Goal: Navigation & Orientation: Find specific page/section

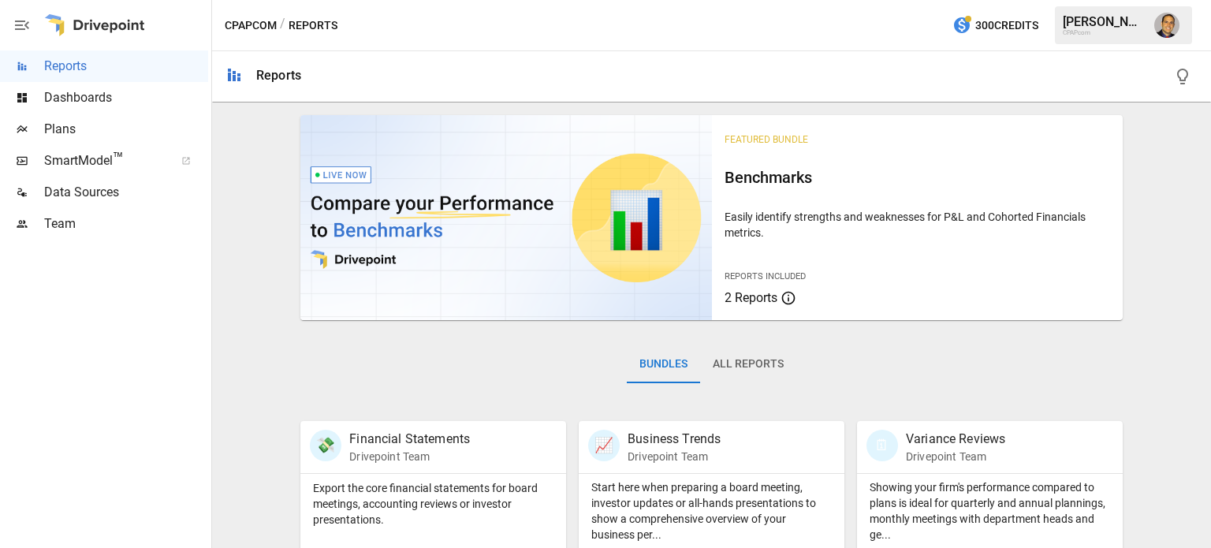
click at [58, 217] on span "Team" at bounding box center [126, 223] width 164 height 19
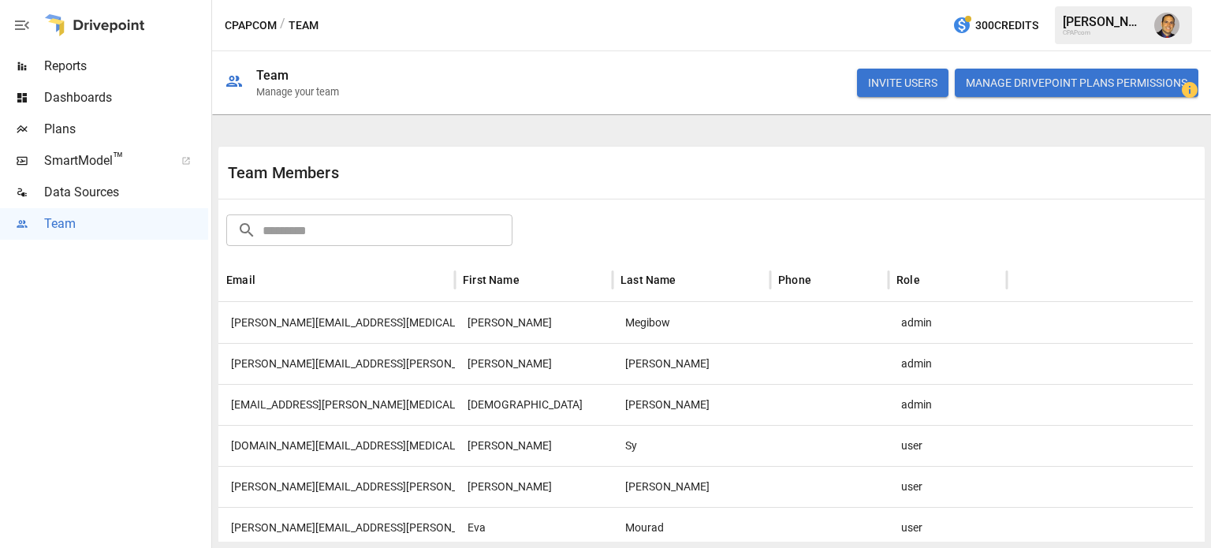
click at [70, 137] on span "Plans" at bounding box center [126, 129] width 164 height 19
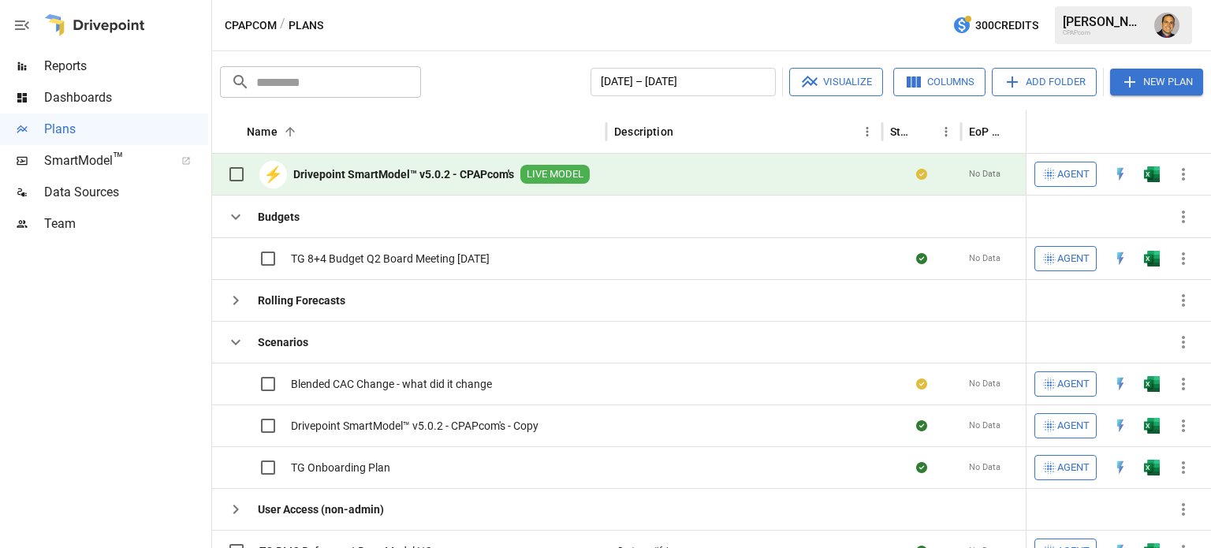
click at [365, 175] on b "Drivepoint SmartModel™ v5.0.2 - CPAPcom's" at bounding box center [403, 174] width 221 height 16
click at [141, 359] on div at bounding box center [104, 394] width 208 height 308
click at [68, 236] on div "Team" at bounding box center [104, 224] width 208 height 32
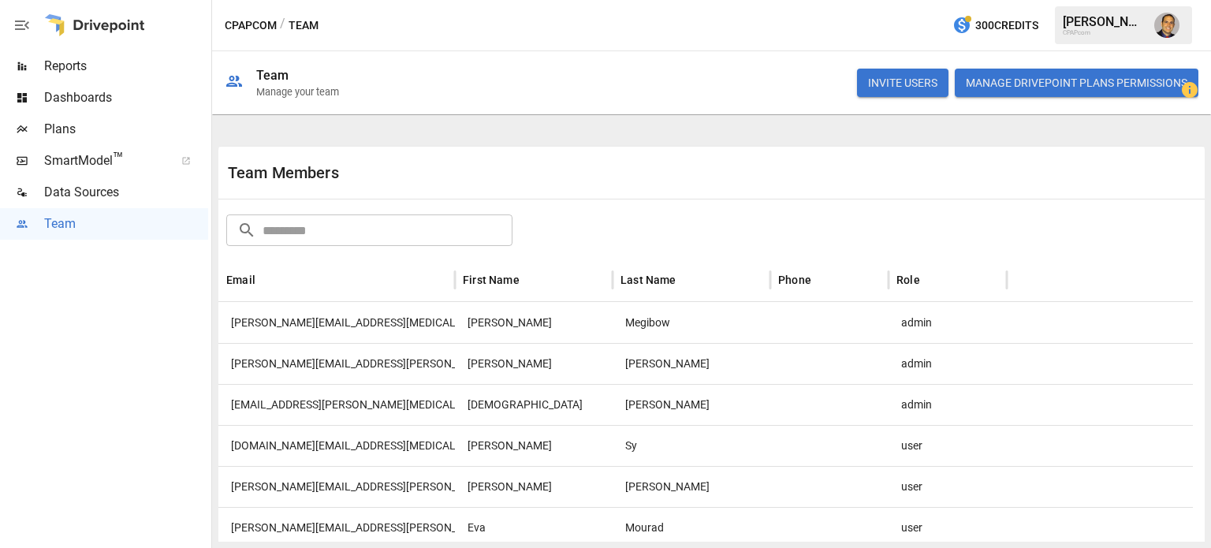
click at [85, 95] on span "Dashboards" at bounding box center [126, 97] width 164 height 19
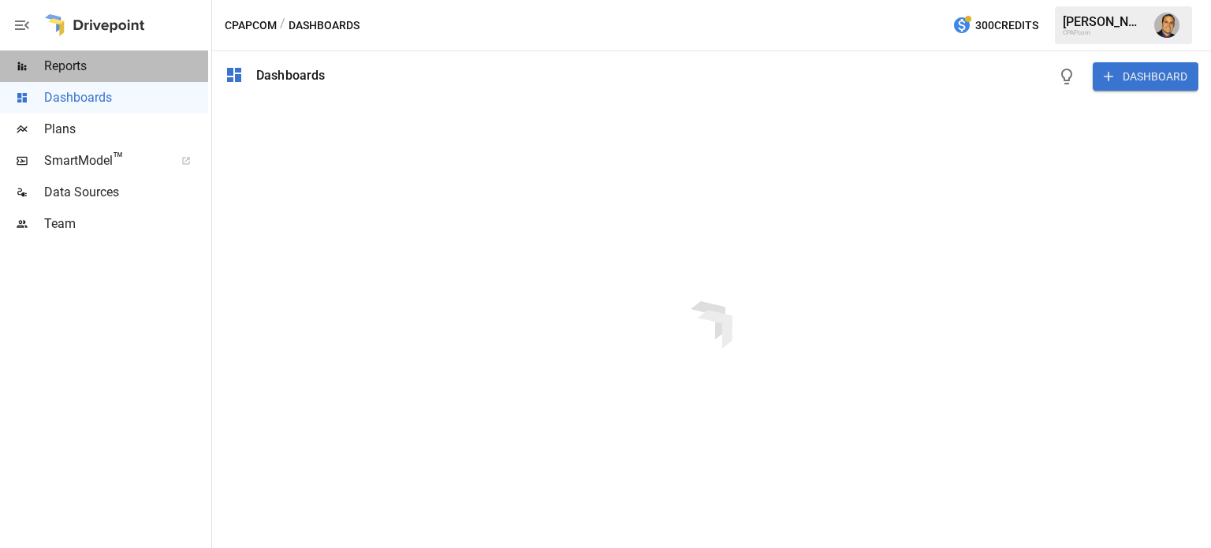
click at [78, 65] on span "Reports" at bounding box center [126, 66] width 164 height 19
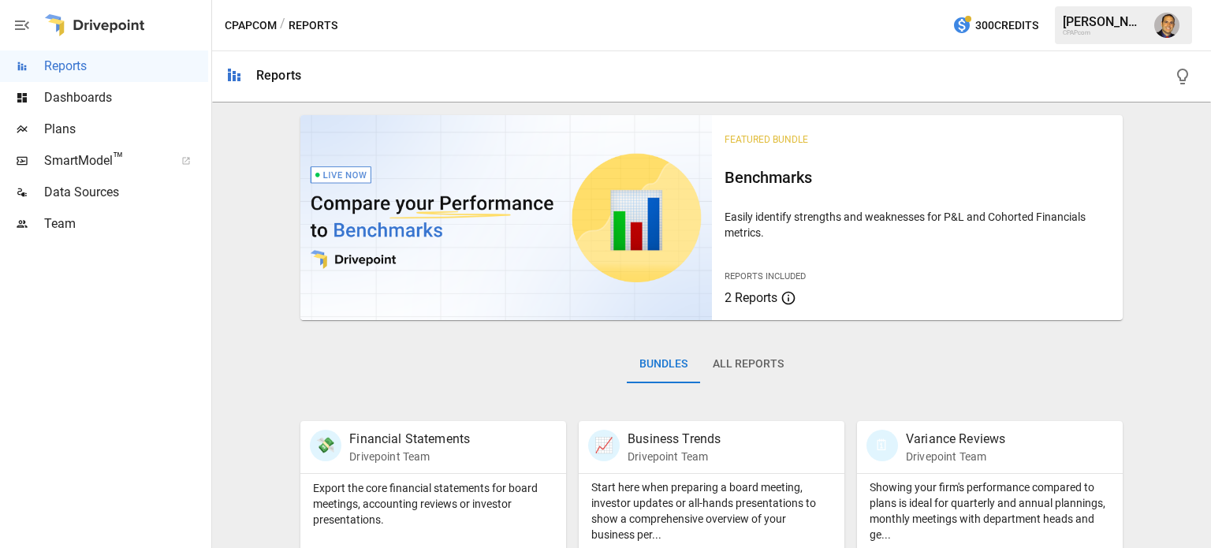
click at [88, 133] on span "Plans" at bounding box center [126, 129] width 164 height 19
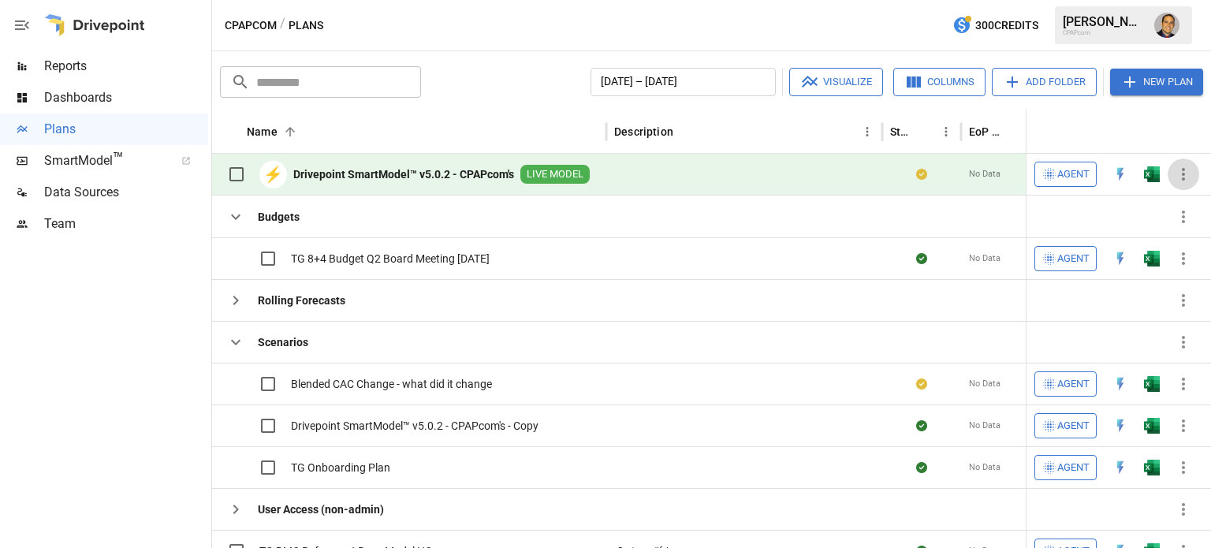
click at [1180, 170] on icon "button" at bounding box center [1183, 174] width 19 height 19
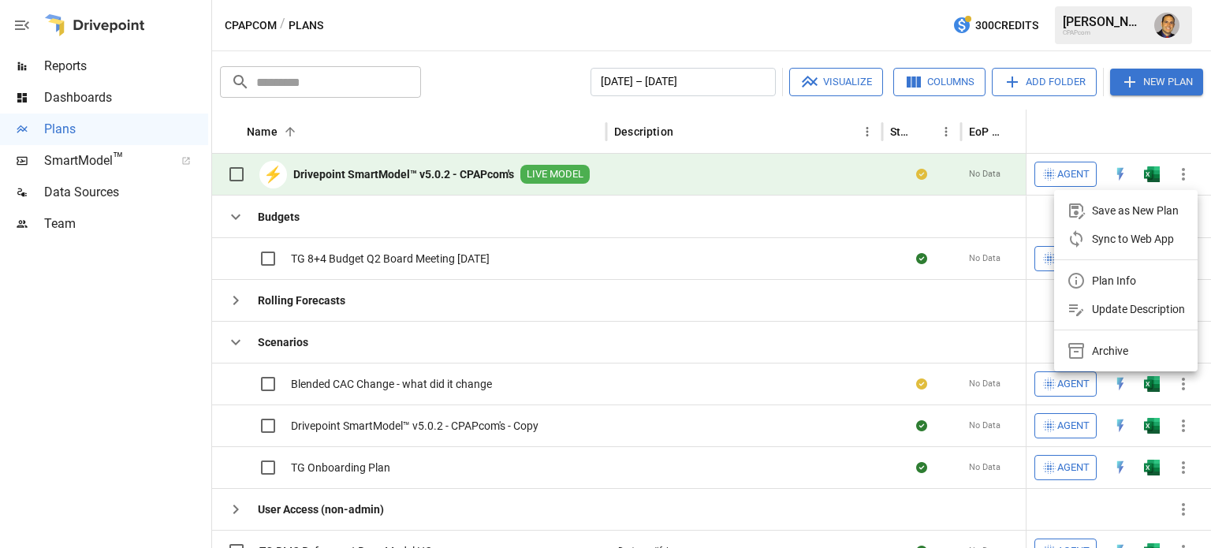
click at [1109, 274] on div "Plan Info" at bounding box center [1114, 280] width 44 height 19
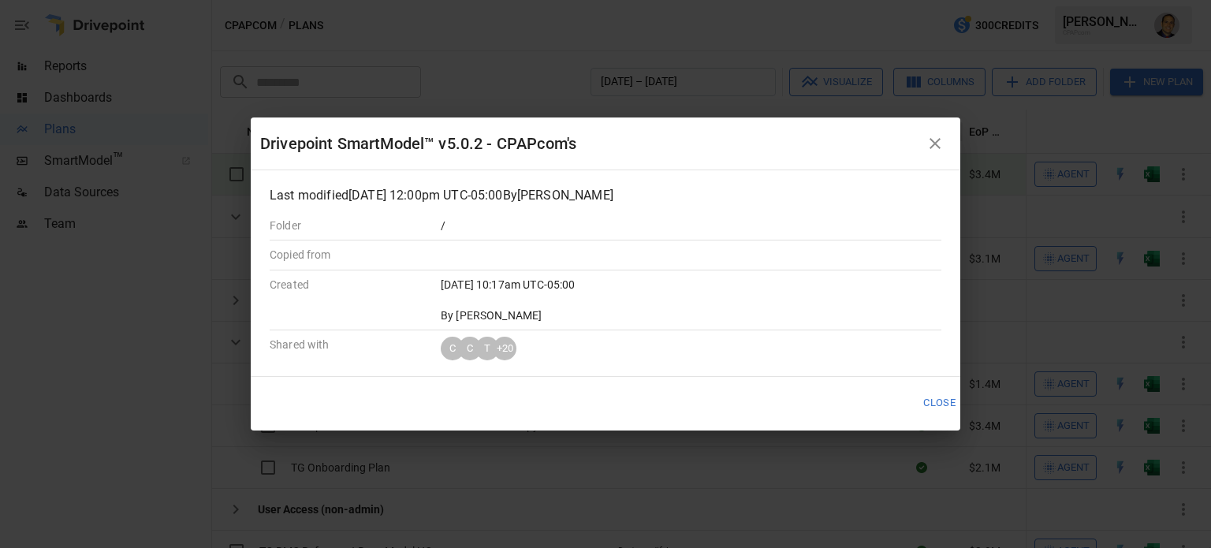
click at [511, 343] on div "+ 20" at bounding box center [505, 349] width 24 height 24
drag, startPoint x: 456, startPoint y: 215, endPoint x: 481, endPoint y: 210, distance: 25.8
click at [460, 218] on p "/" at bounding box center [606, 226] width 330 height 16
drag, startPoint x: 940, startPoint y: 135, endPoint x: 979, endPoint y: 145, distance: 40.7
click at [939, 135] on icon "button" at bounding box center [935, 143] width 19 height 19
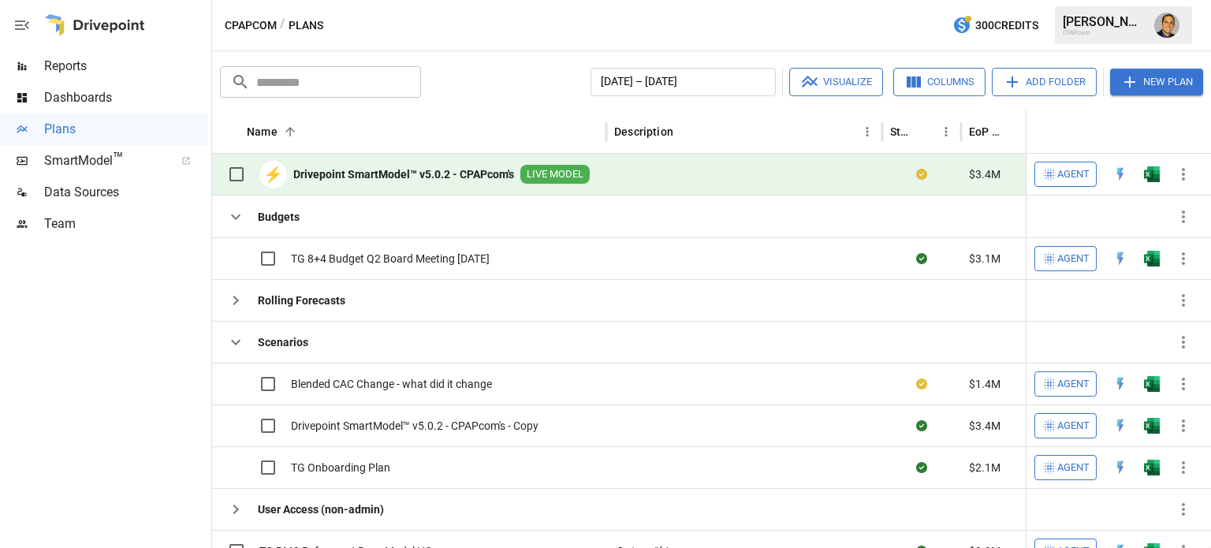
click at [1183, 174] on icon "button" at bounding box center [1183, 174] width 3 height 13
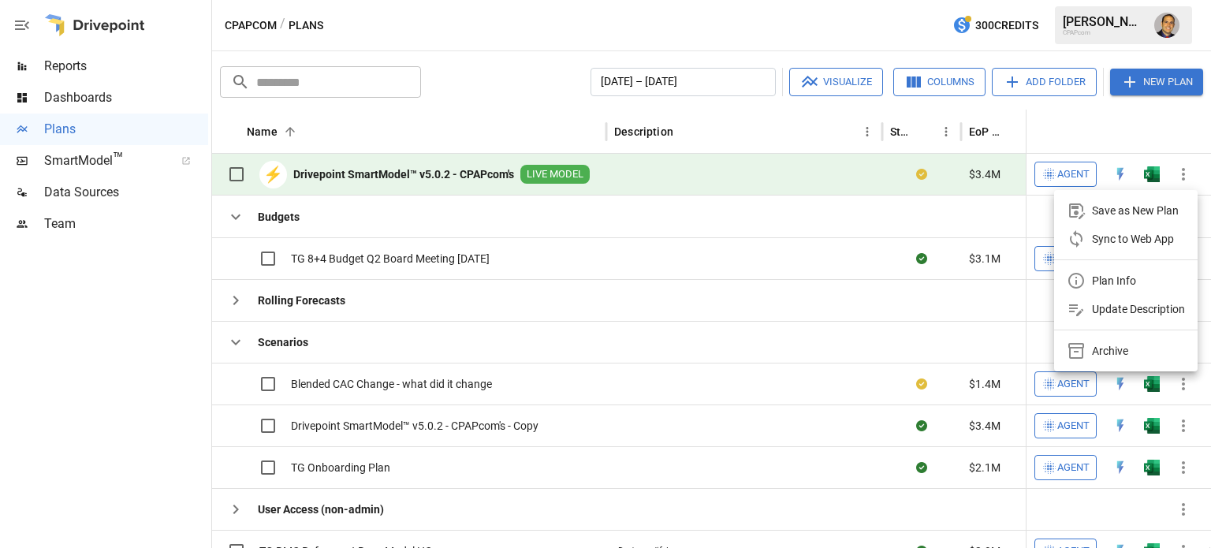
click at [1120, 314] on div "Update Description" at bounding box center [1138, 309] width 93 height 19
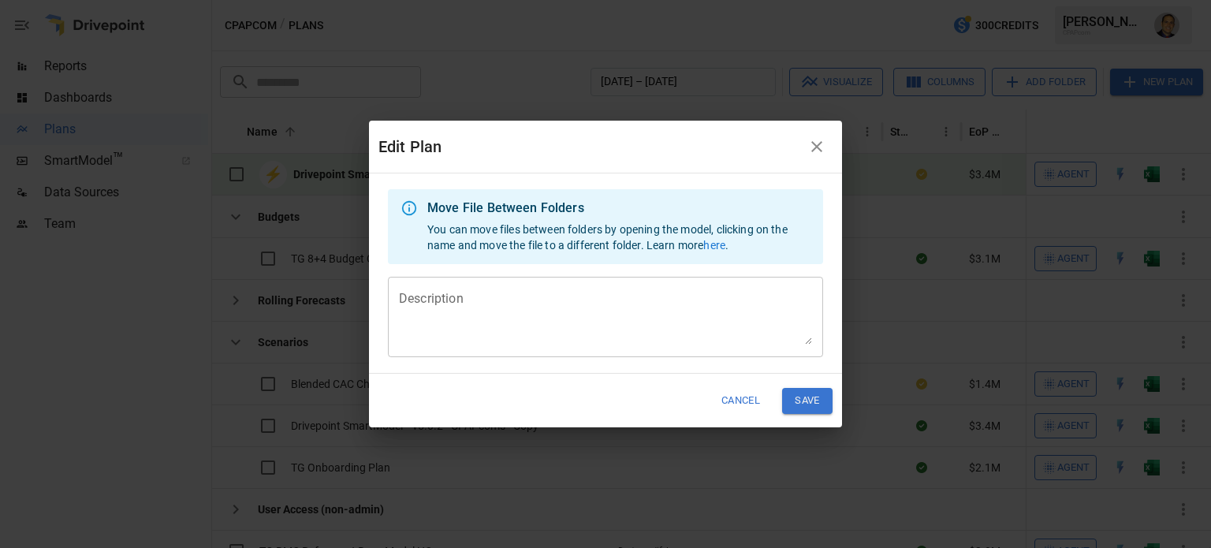
click at [817, 147] on icon "button" at bounding box center [816, 146] width 11 height 11
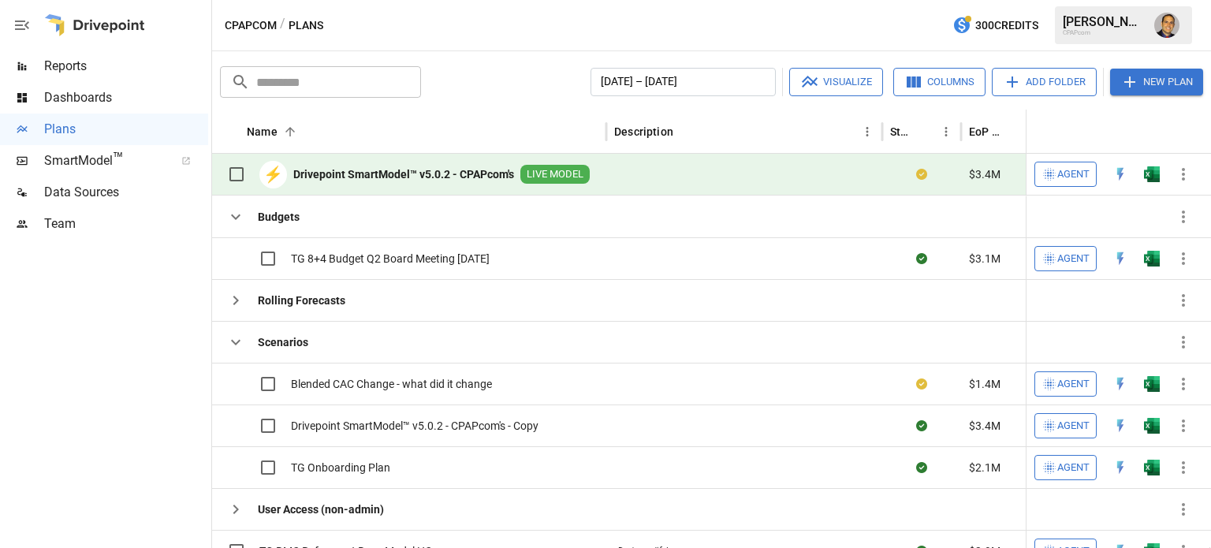
click at [51, 223] on span "Team" at bounding box center [126, 223] width 164 height 19
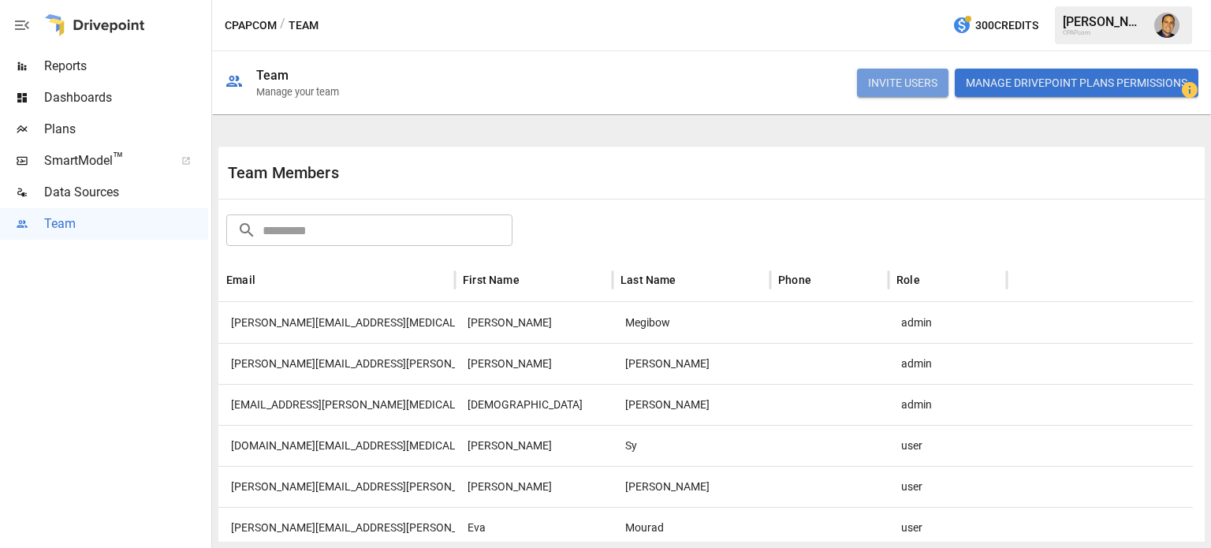
click at [898, 86] on button "INVITE USERS" at bounding box center [902, 83] width 91 height 28
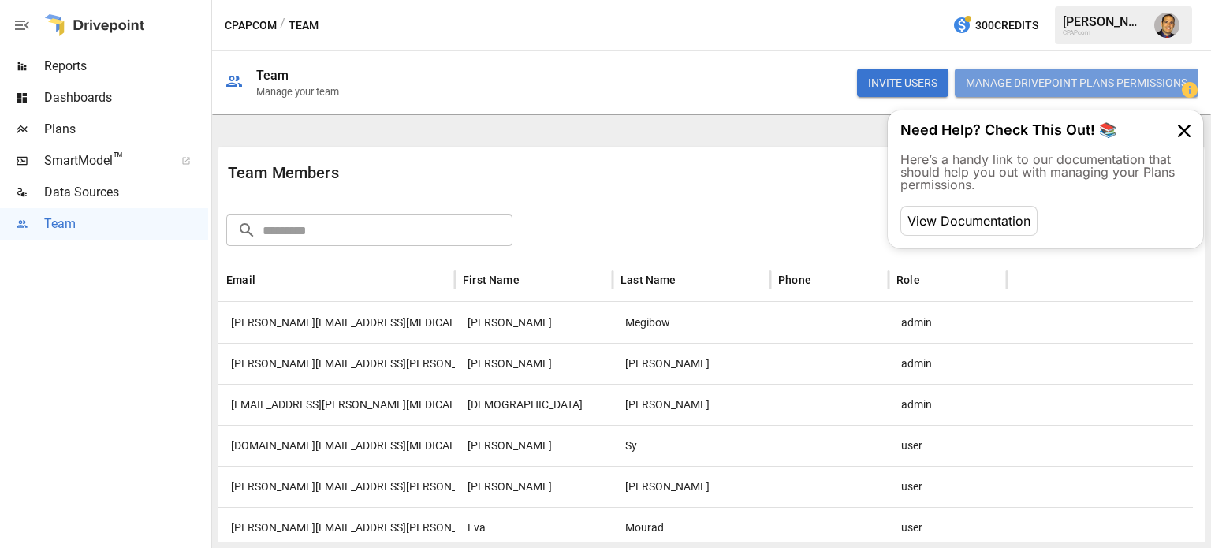
click at [1029, 86] on button "Manage Drivepoint Plans Permissions" at bounding box center [1077, 83] width 244 height 28
click at [722, 77] on div "INVITE USERS Manage Drivepoint Plans Permissions" at bounding box center [778, 83] width 841 height 50
click at [1022, 302] on div at bounding box center [1100, 322] width 186 height 41
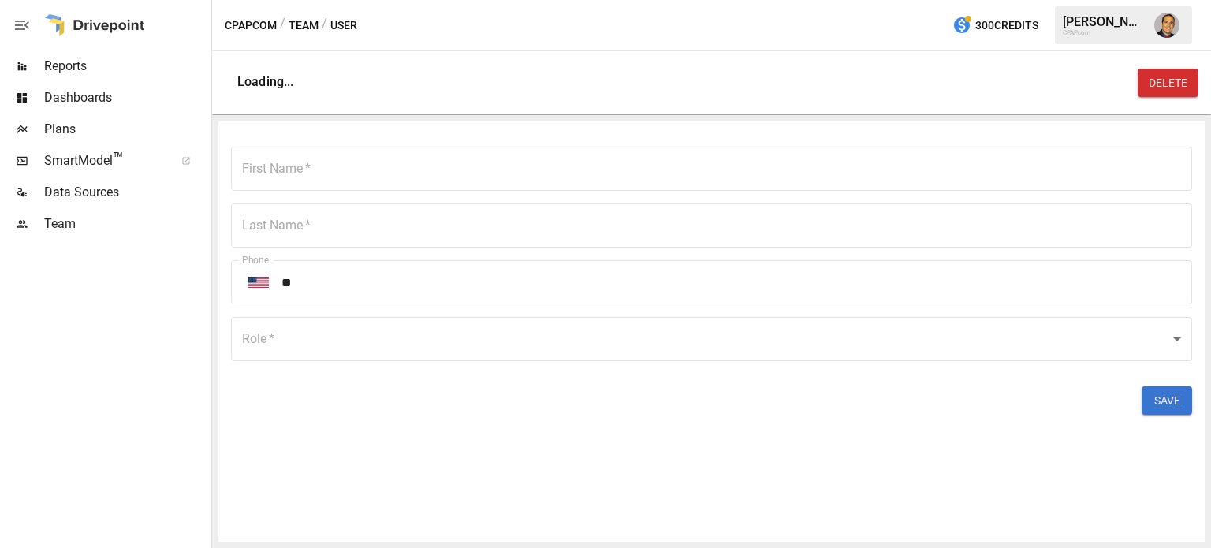
type input "***"
type input "*******"
type input "*****"
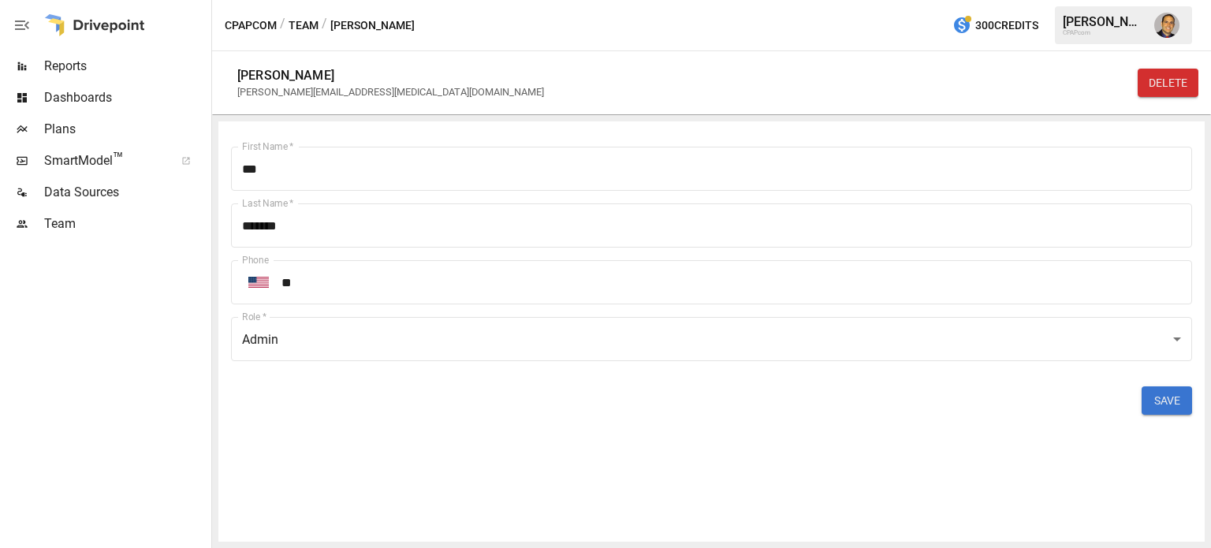
click at [60, 223] on span "Team" at bounding box center [126, 223] width 164 height 19
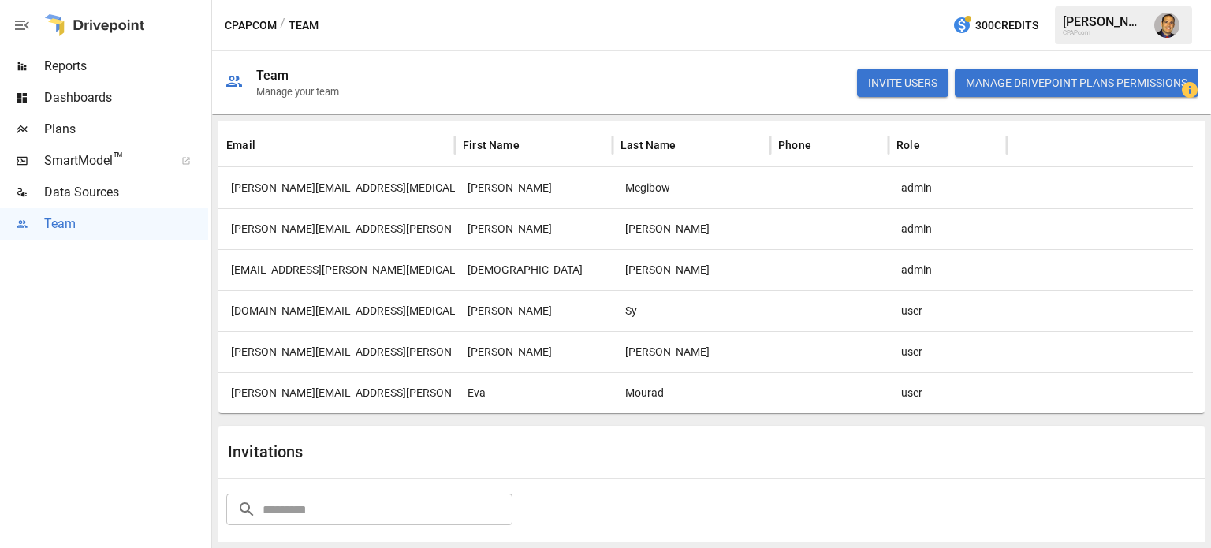
scroll to position [44, 0]
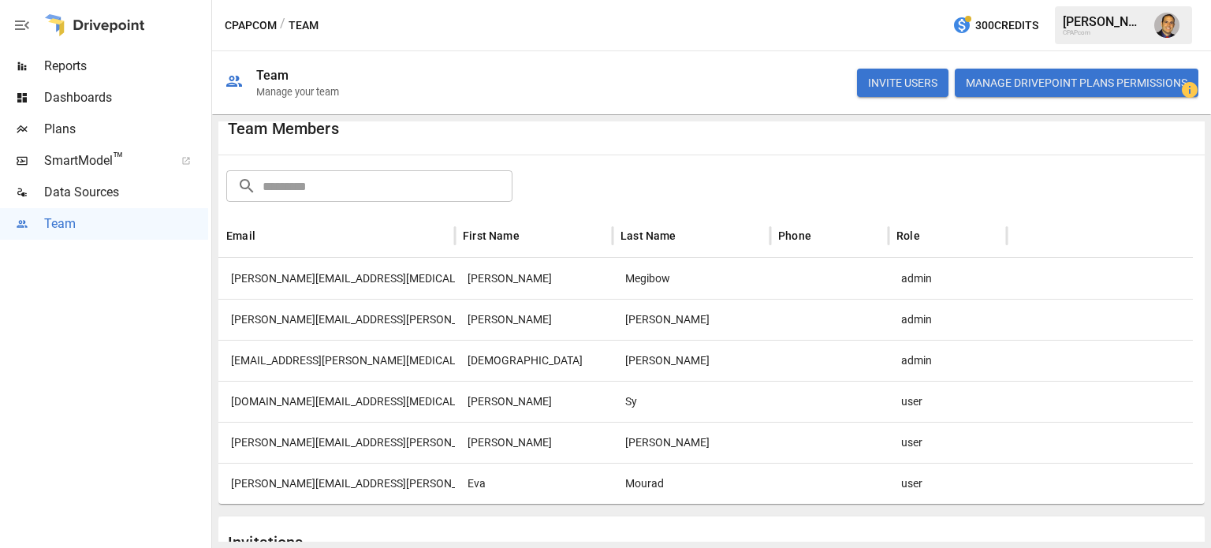
click at [839, 361] on div at bounding box center [829, 360] width 118 height 41
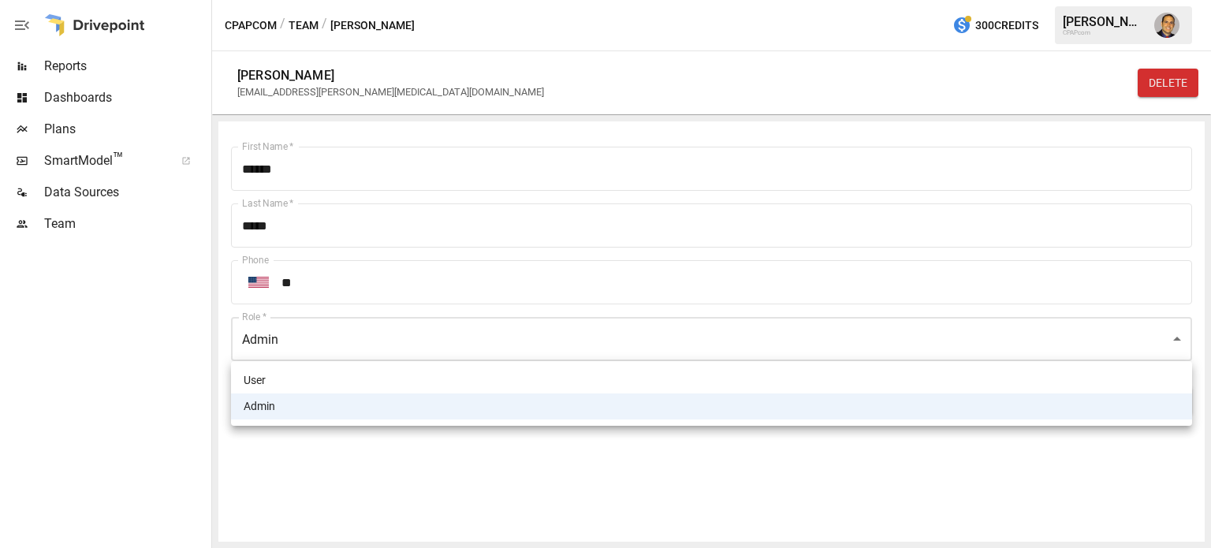
click at [404, 0] on body "Reports Dashboards Plans SmartModel ™ Data Sources Team CPAPcom / Team / [PERSO…" at bounding box center [605, 0] width 1211 height 0
click at [85, 368] on div at bounding box center [605, 274] width 1211 height 548
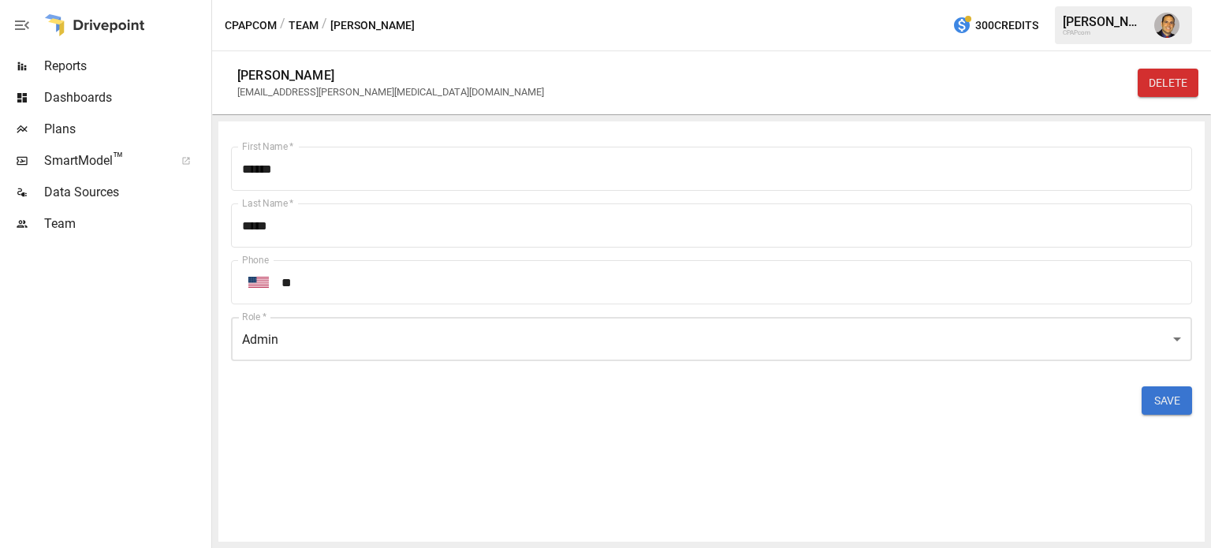
click at [1145, 405] on button "SAVE" at bounding box center [1167, 400] width 50 height 28
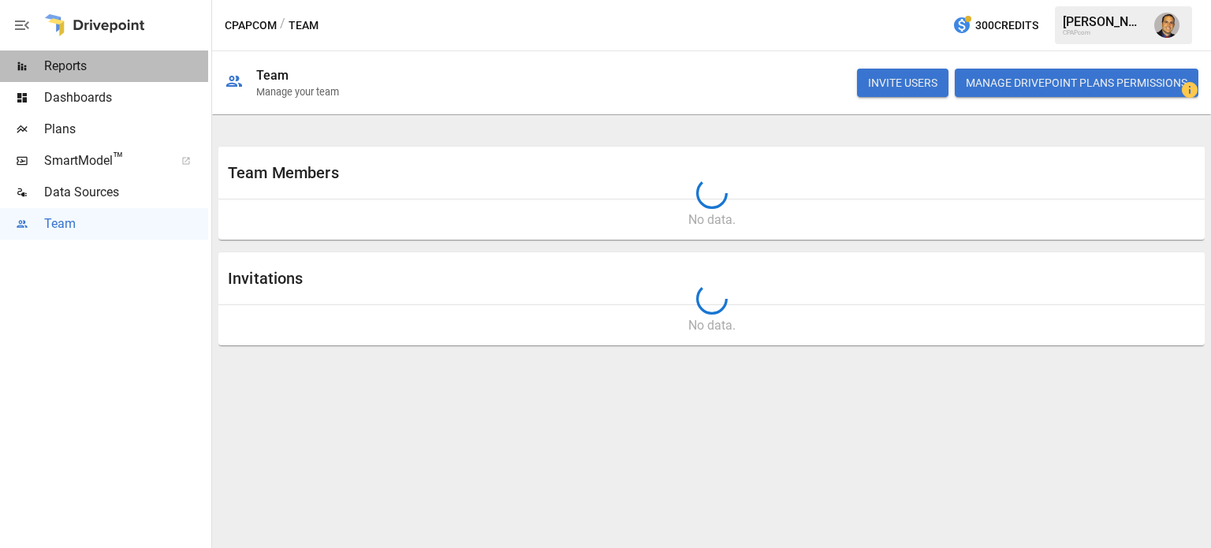
click at [75, 62] on span "Reports" at bounding box center [126, 66] width 164 height 19
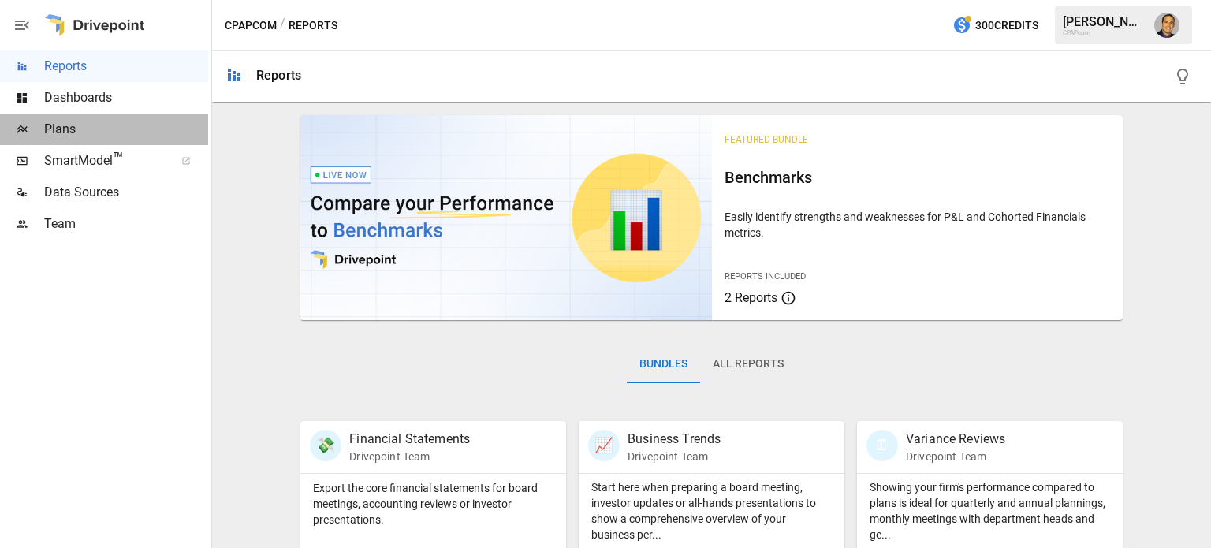
click at [85, 127] on span "Plans" at bounding box center [126, 129] width 164 height 19
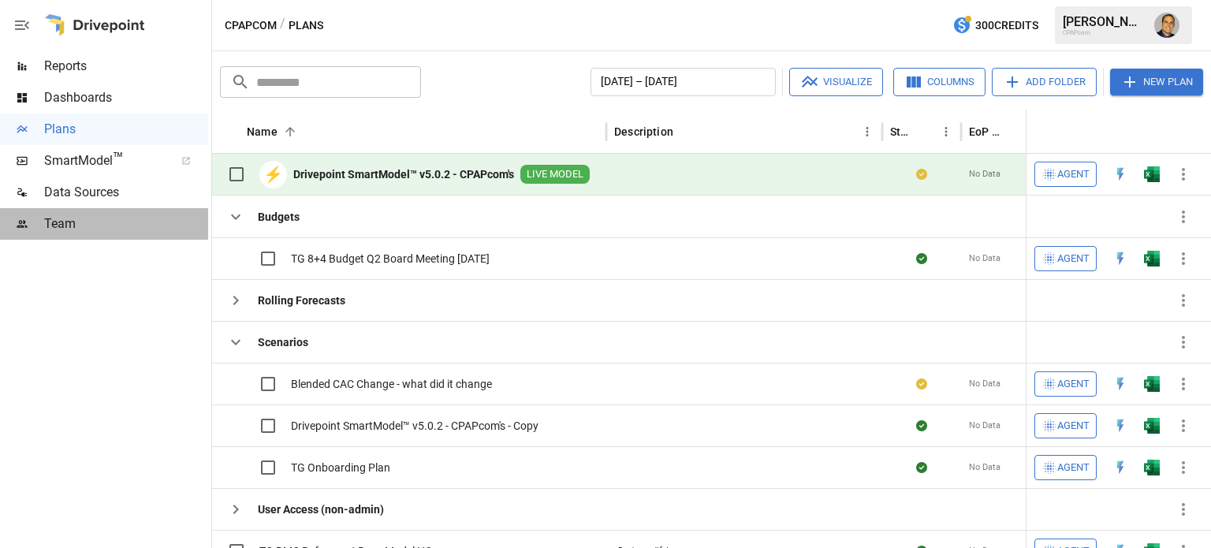
click at [59, 223] on span "Team" at bounding box center [126, 223] width 164 height 19
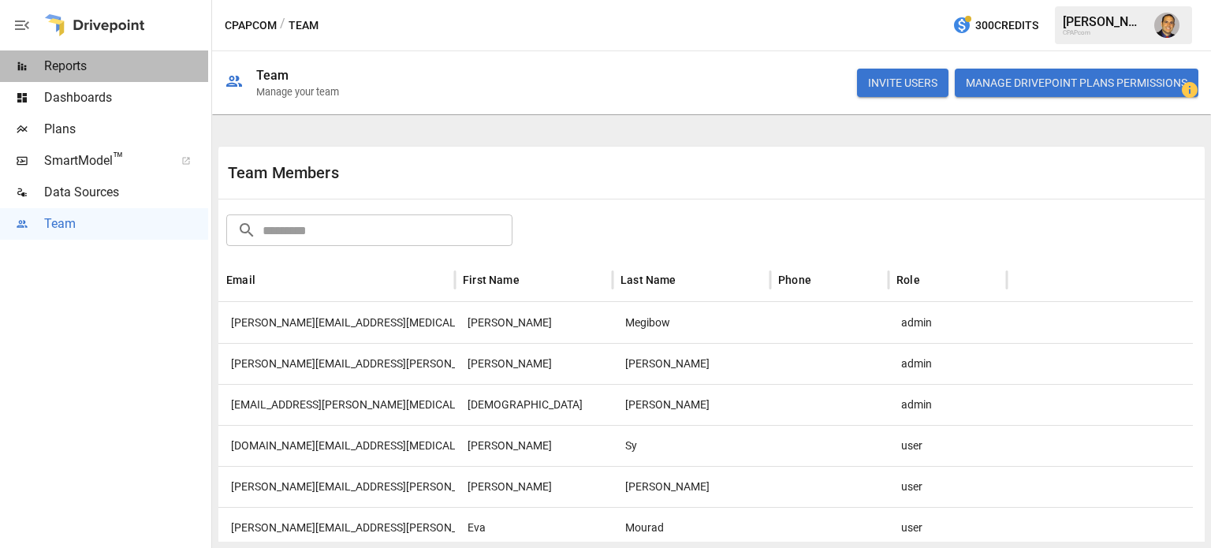
click at [59, 65] on span "Reports" at bounding box center [126, 66] width 164 height 19
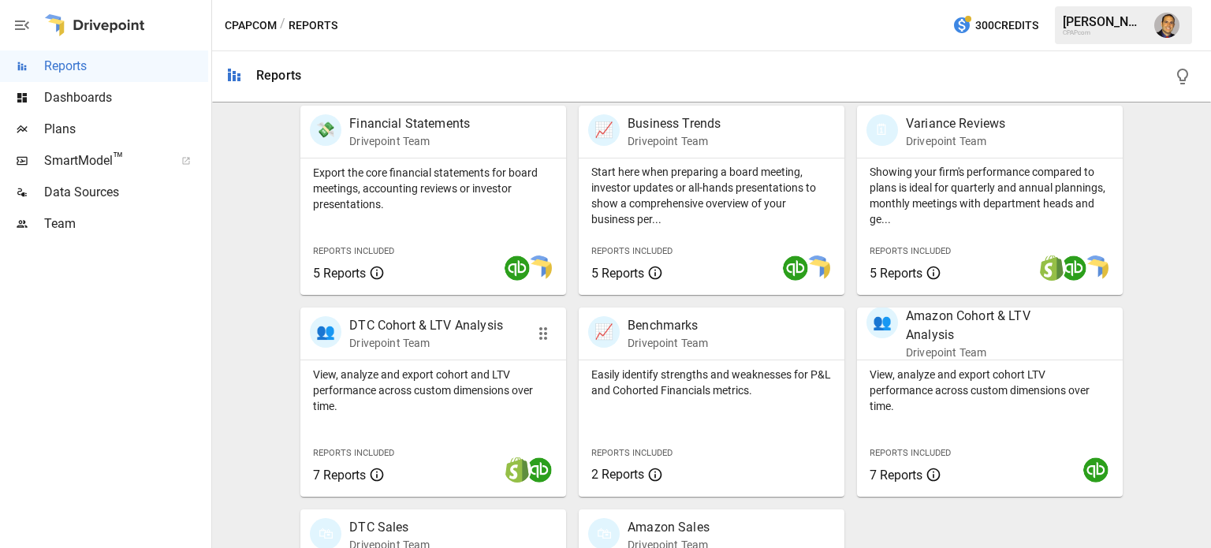
scroll to position [393, 0]
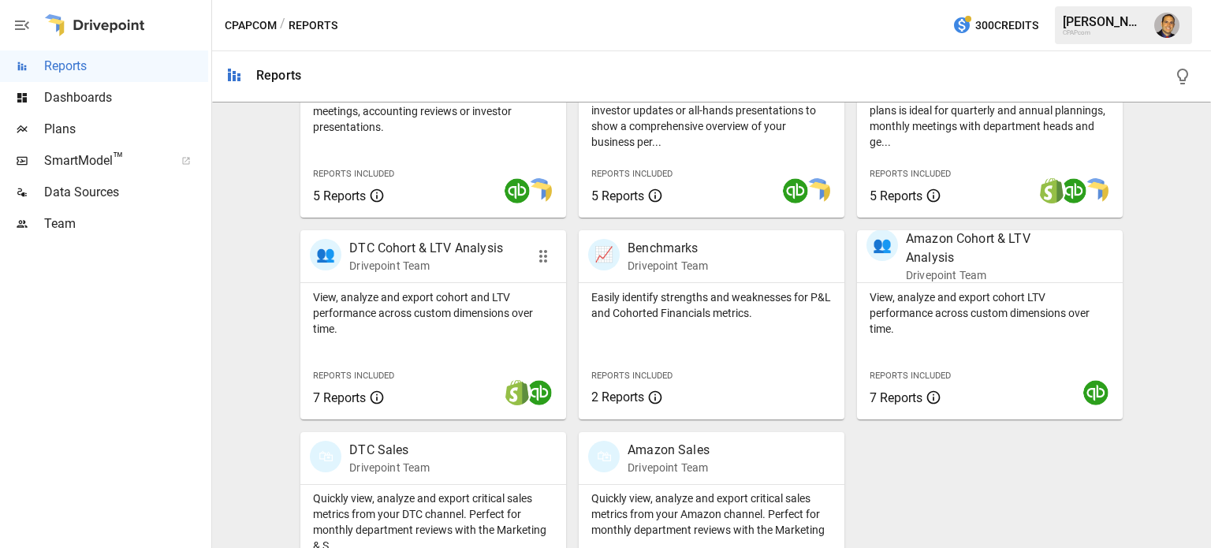
click at [397, 300] on p "View, analyze and export cohort and LTV performance across custom dimensions ov…" at bounding box center [433, 312] width 240 height 47
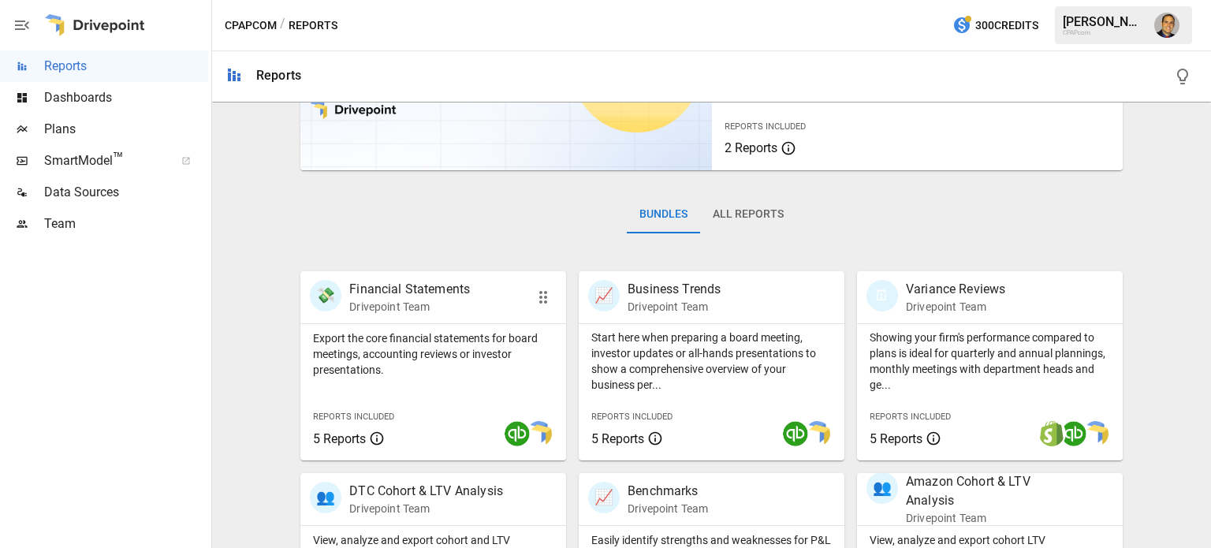
scroll to position [158, 0]
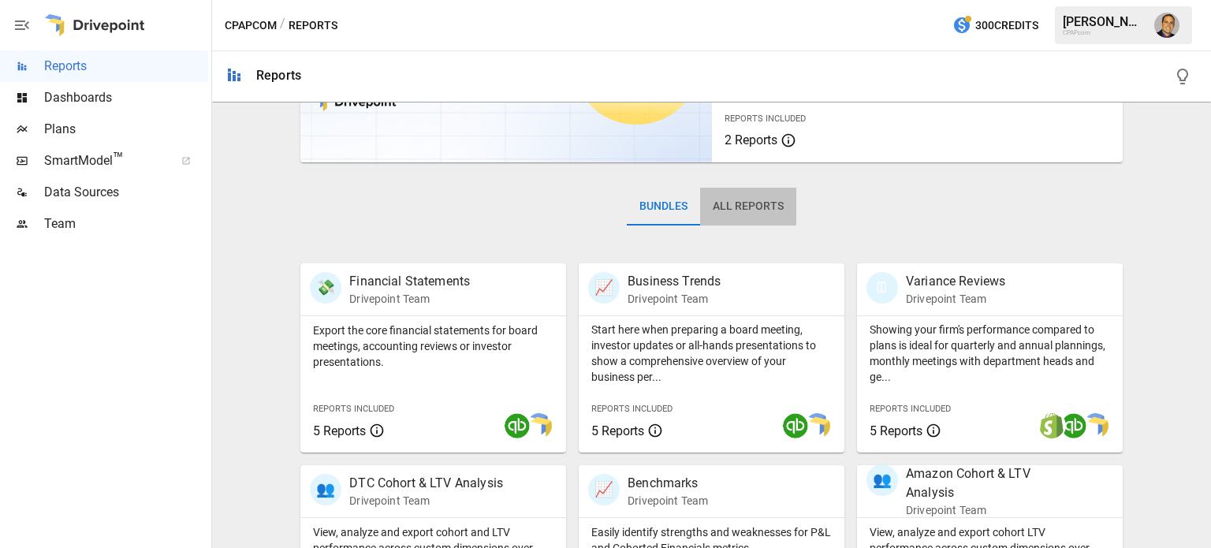
click at [738, 206] on button "All Reports" at bounding box center [748, 207] width 96 height 38
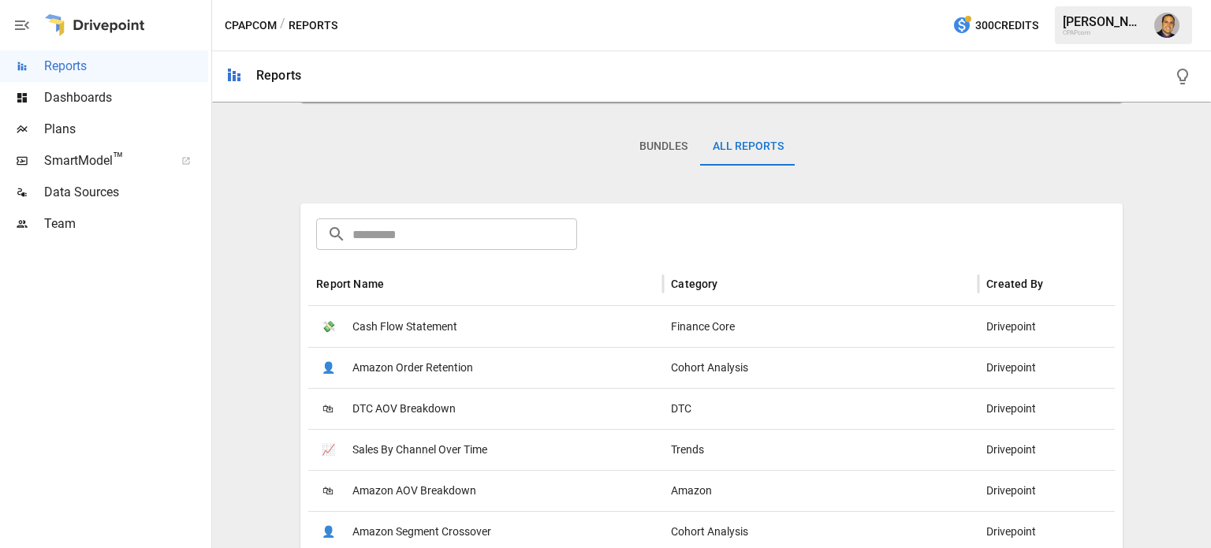
scroll to position [0, 0]
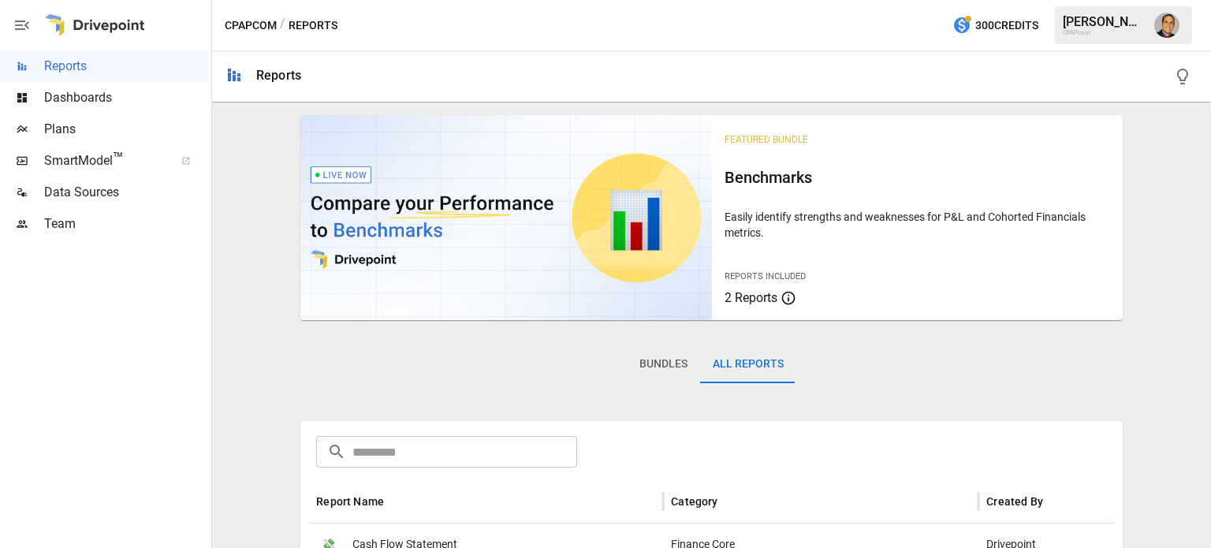
click at [670, 361] on button "Bundles" at bounding box center [663, 364] width 73 height 38
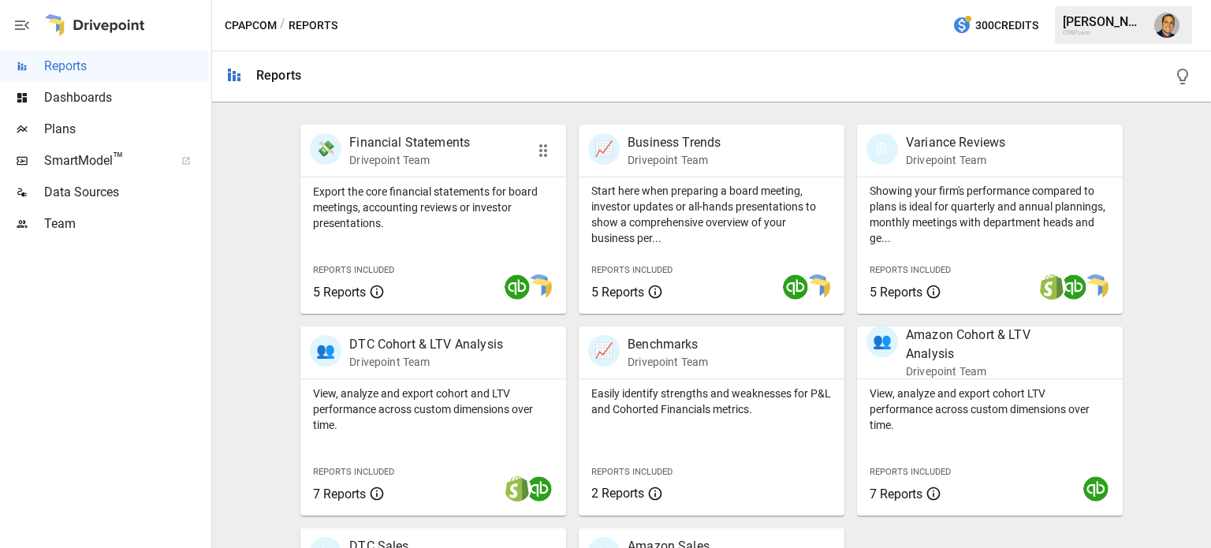
scroll to position [315, 0]
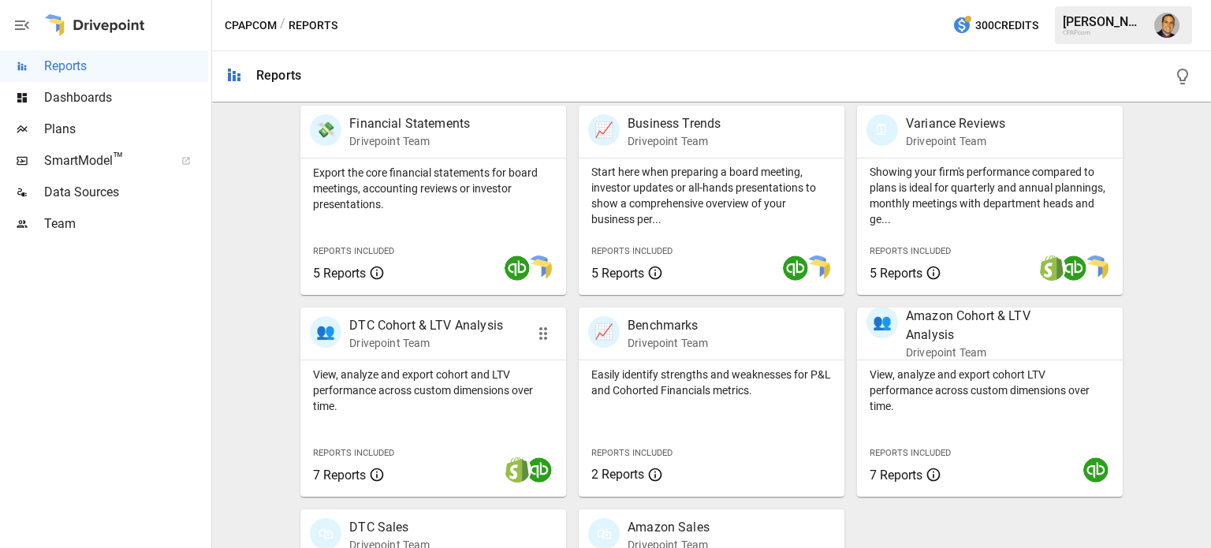
click at [397, 412] on p "View, analyze and export cohort and LTV performance across custom dimensions ov…" at bounding box center [433, 390] width 240 height 47
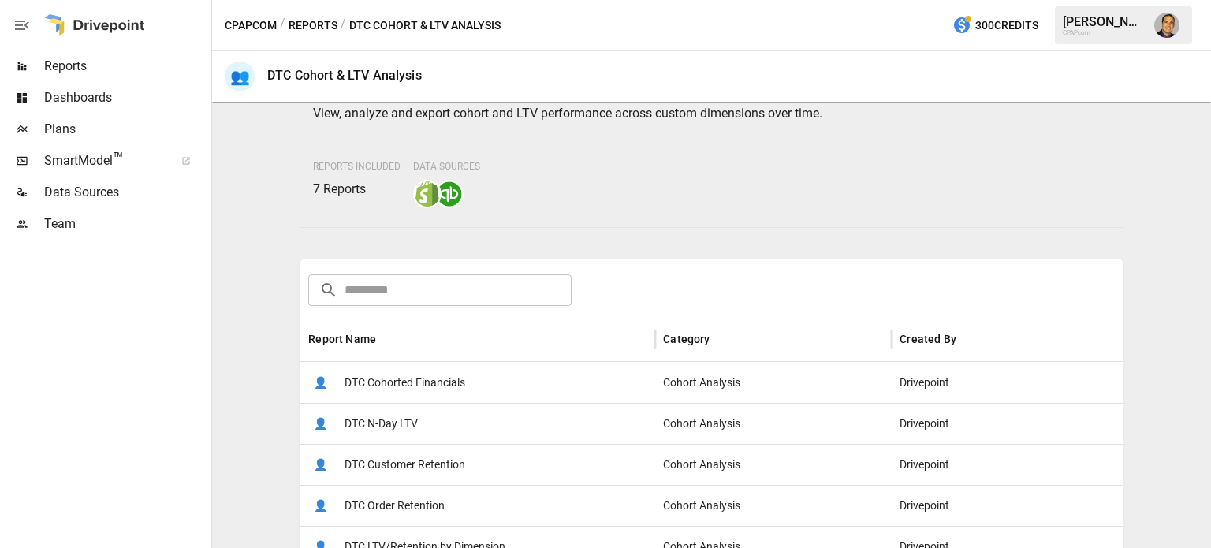
scroll to position [158, 0]
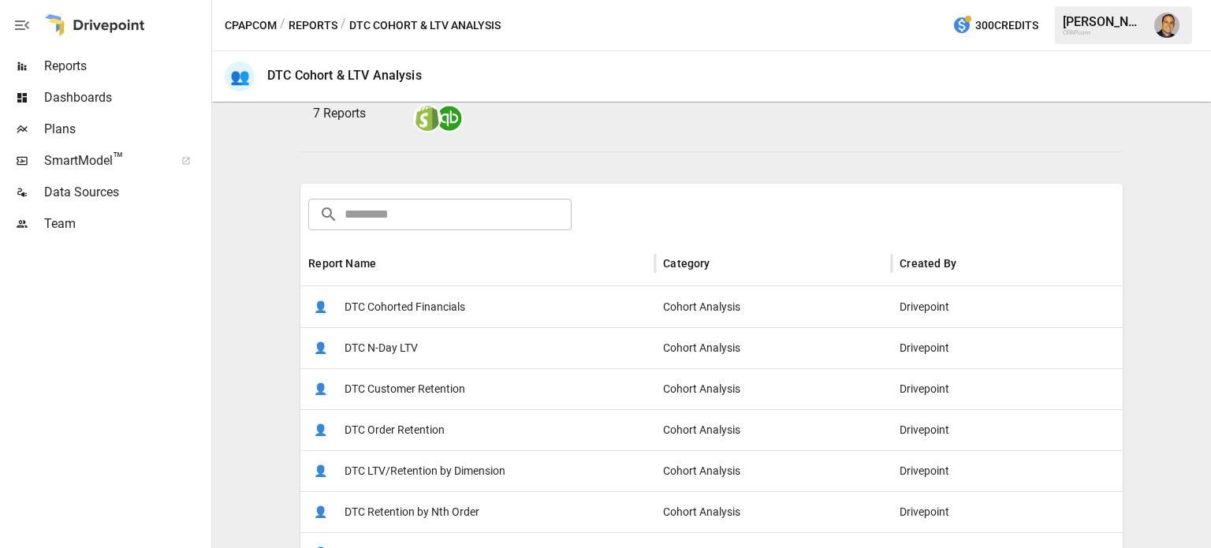
click at [382, 293] on span "DTC Cohorted Financials" at bounding box center [405, 307] width 121 height 40
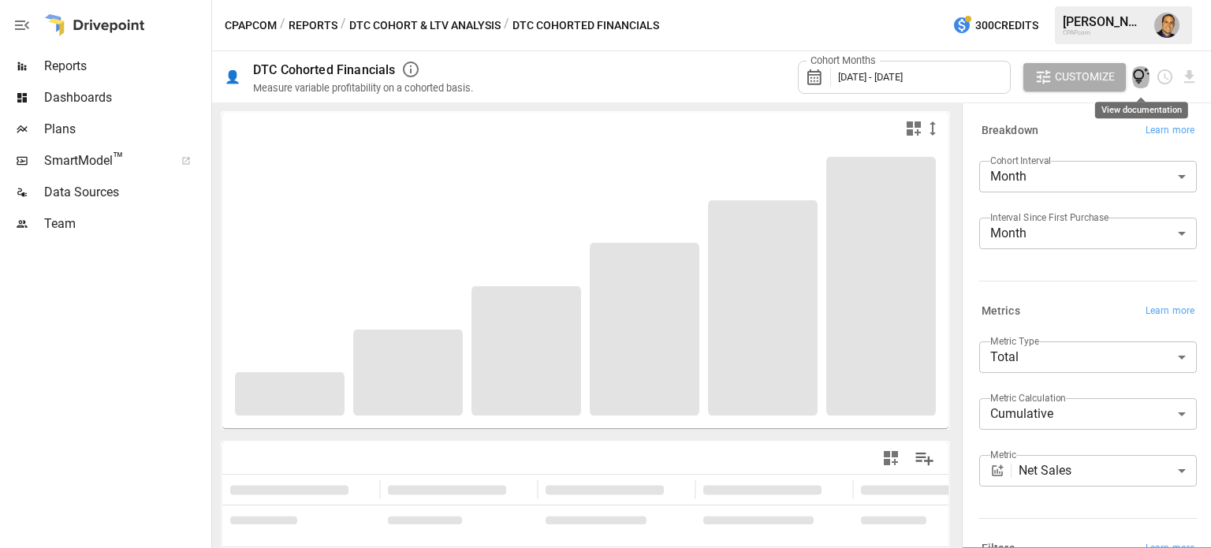
click at [1139, 78] on icon "View documentation" at bounding box center [1141, 76] width 17 height 17
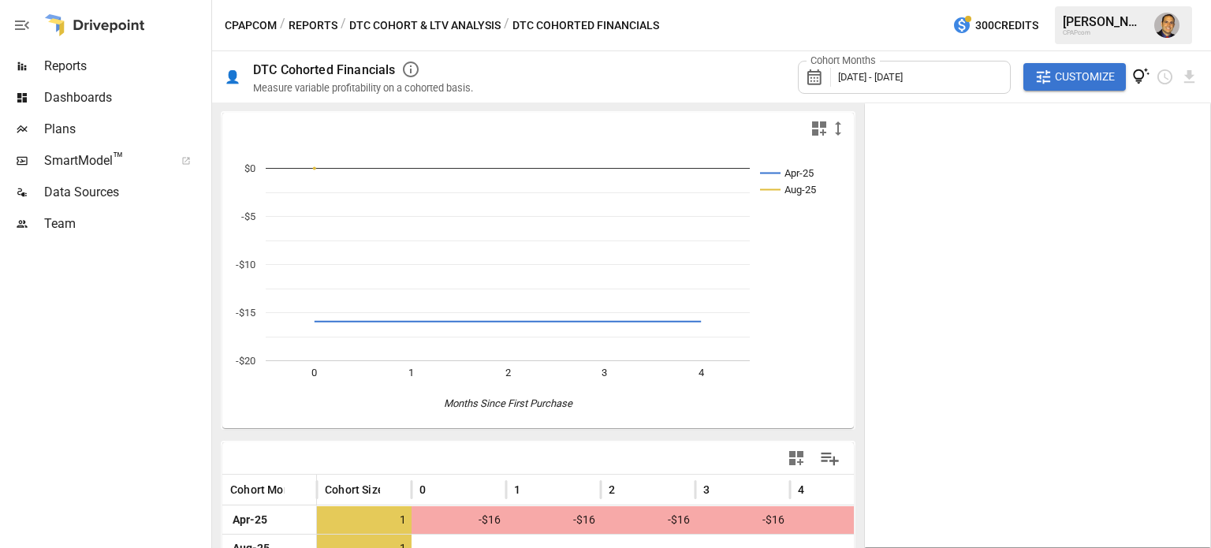
click at [690, 73] on div "Cohort Months [DATE] - [DATE] Customize" at bounding box center [845, 76] width 707 height 51
click at [1132, 78] on icon "View documentation" at bounding box center [1141, 77] width 18 height 18
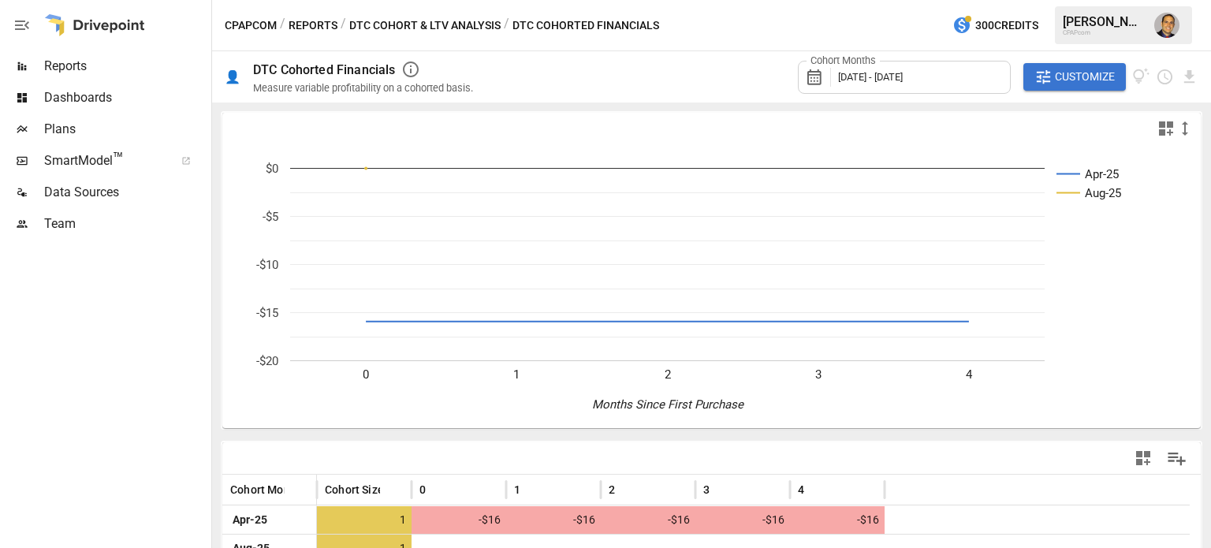
click at [85, 73] on span "Reports" at bounding box center [126, 66] width 164 height 19
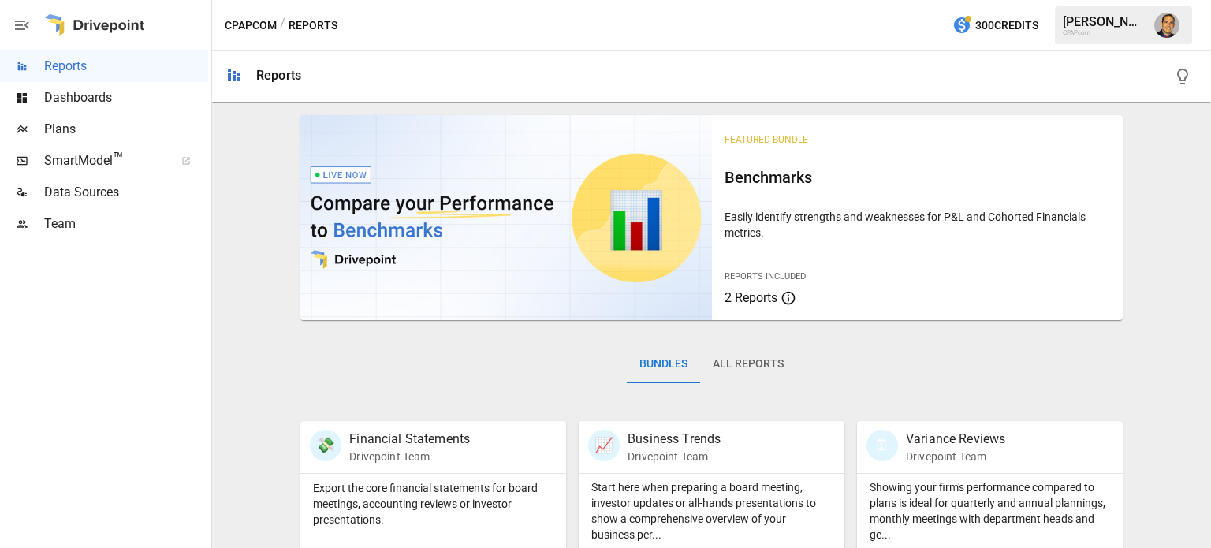
click at [88, 103] on span "Dashboards" at bounding box center [126, 97] width 164 height 19
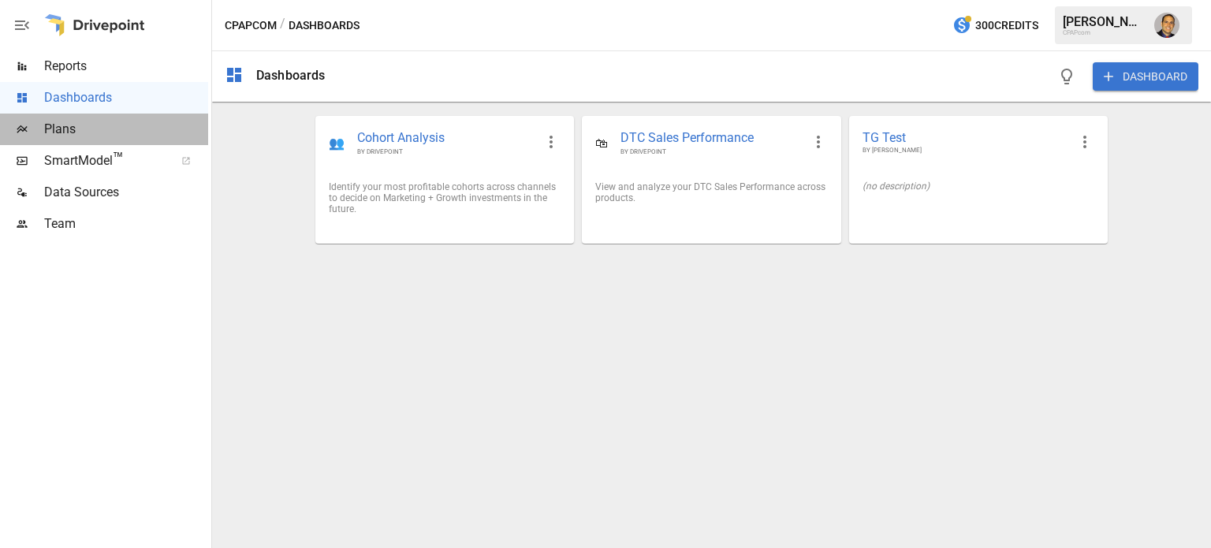
click at [79, 127] on span "Plans" at bounding box center [126, 129] width 164 height 19
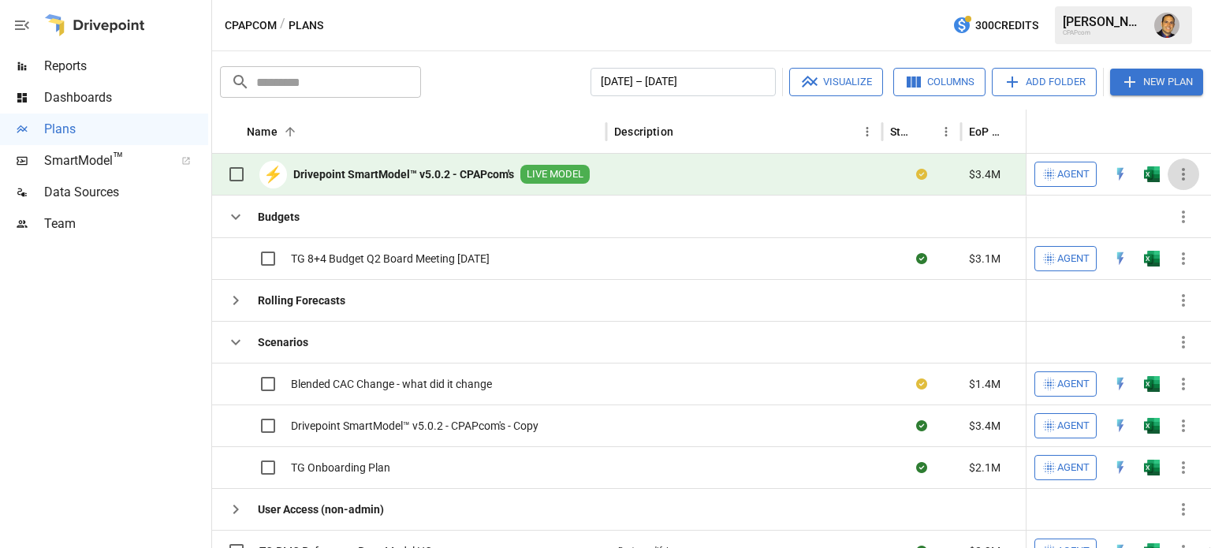
click at [1183, 173] on icon "button" at bounding box center [1183, 174] width 3 height 13
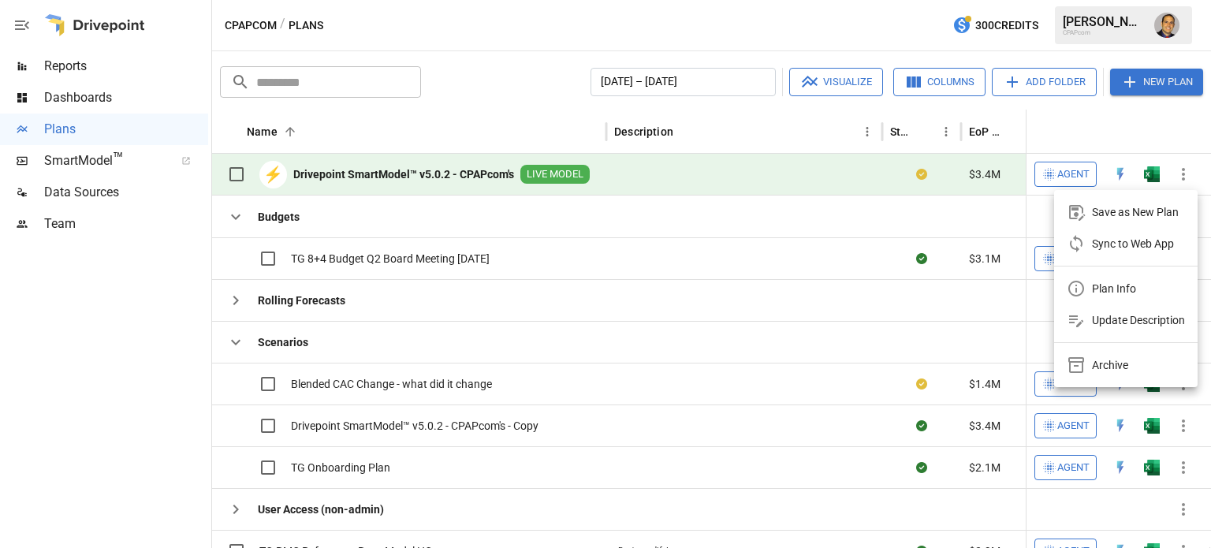
click at [1088, 214] on div "Save as New Plan" at bounding box center [1123, 212] width 112 height 19
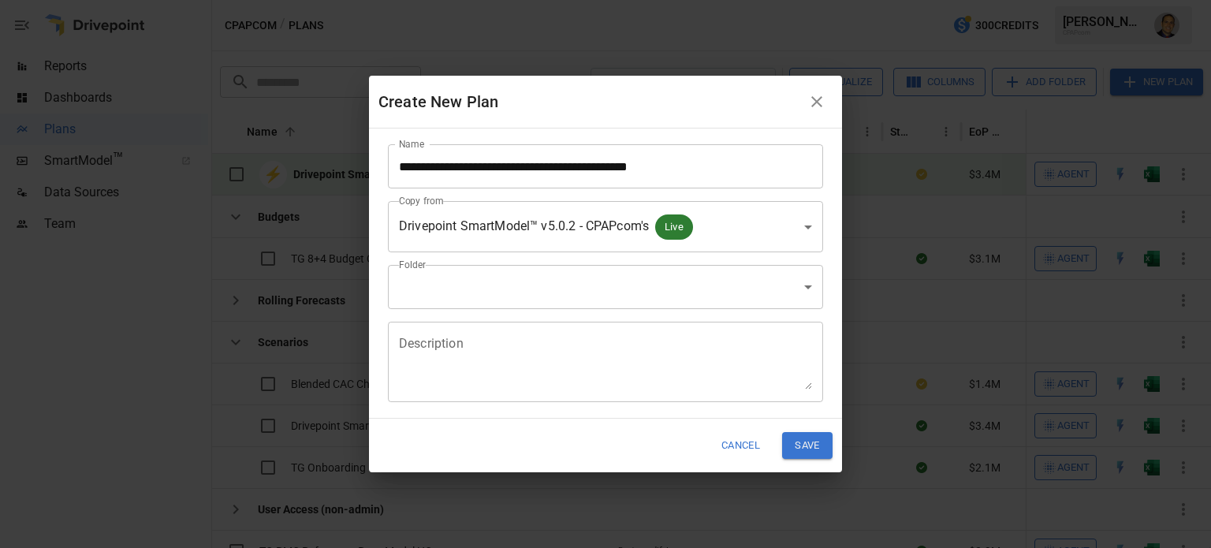
drag, startPoint x: 812, startPoint y: 104, endPoint x: 804, endPoint y: 108, distance: 8.8
click at [813, 104] on icon "button" at bounding box center [816, 101] width 19 height 19
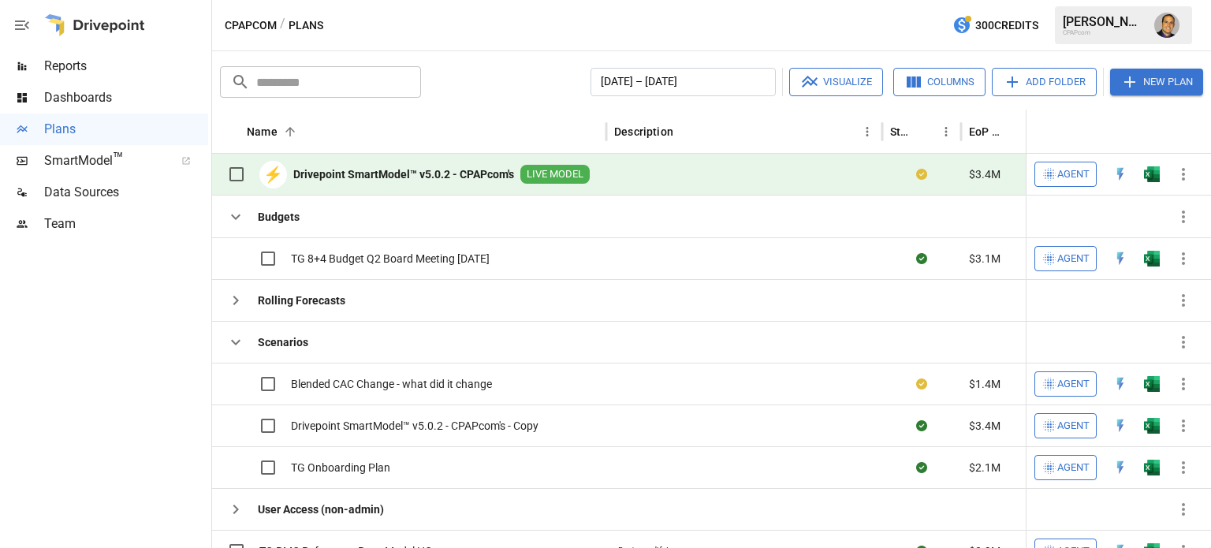
click at [391, 169] on b "Drivepoint SmartModel™ v5.0.2 - CPAPcom's" at bounding box center [403, 174] width 221 height 16
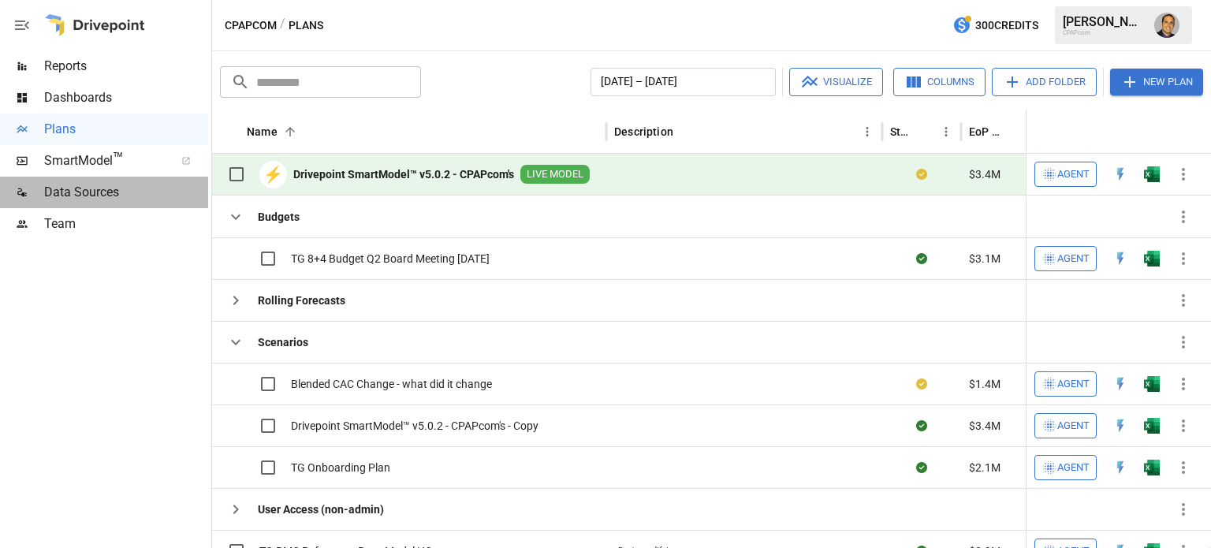
click at [60, 192] on span "Data Sources" at bounding box center [126, 192] width 164 height 19
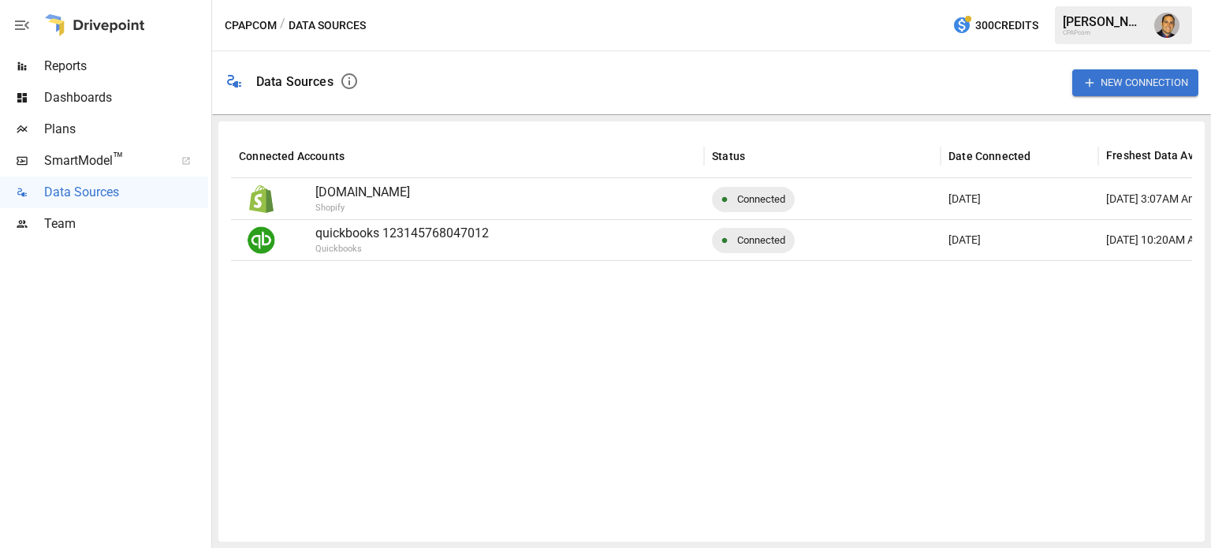
click at [60, 236] on div "Team" at bounding box center [104, 224] width 208 height 32
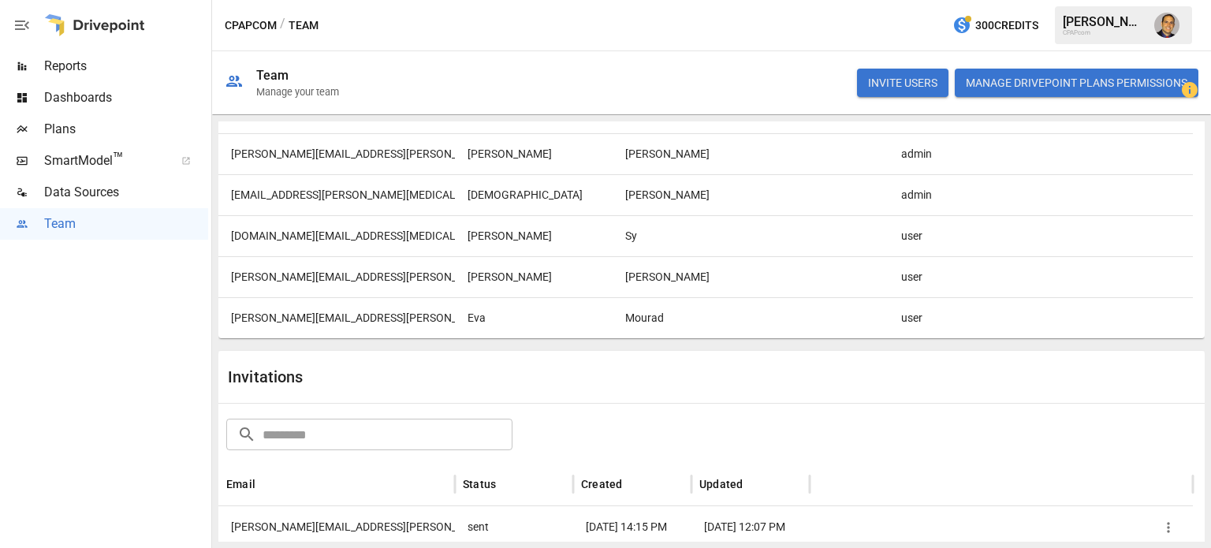
scroll to position [281, 0]
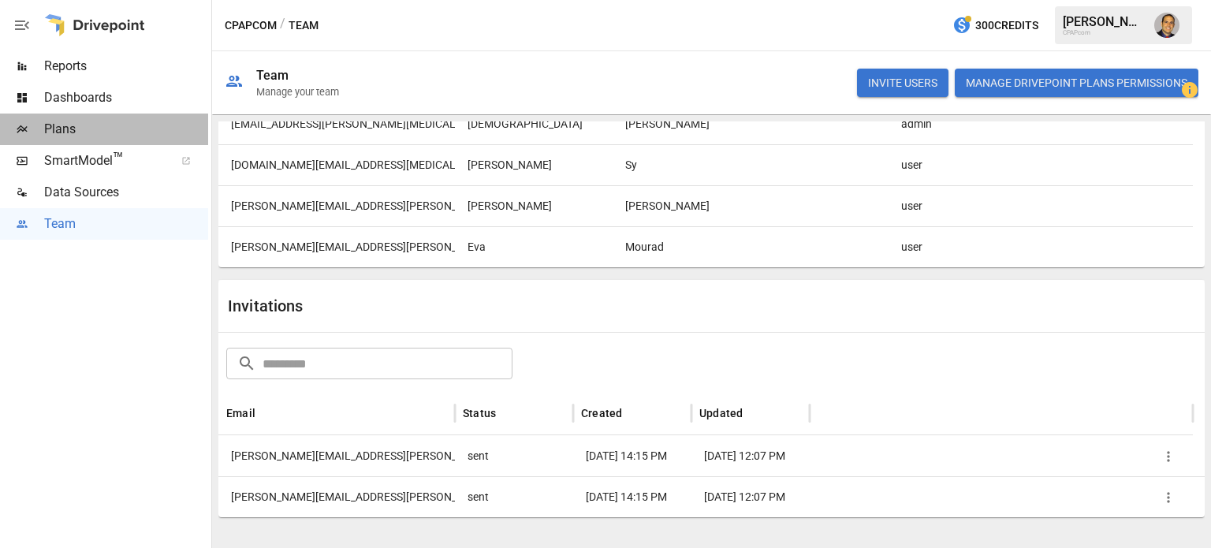
click at [58, 135] on span "Plans" at bounding box center [126, 129] width 164 height 19
